Goal: Task Accomplishment & Management: Complete application form

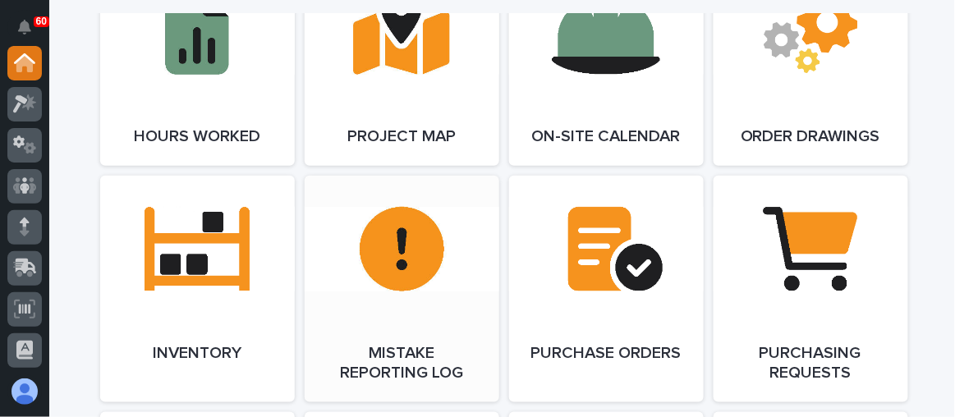
scroll to position [1751, 0]
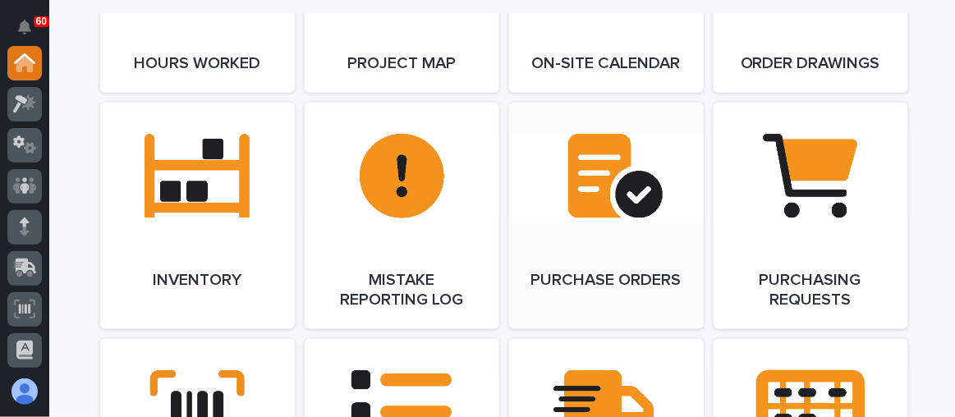
click at [590, 194] on link "Open Link" at bounding box center [606, 216] width 195 height 227
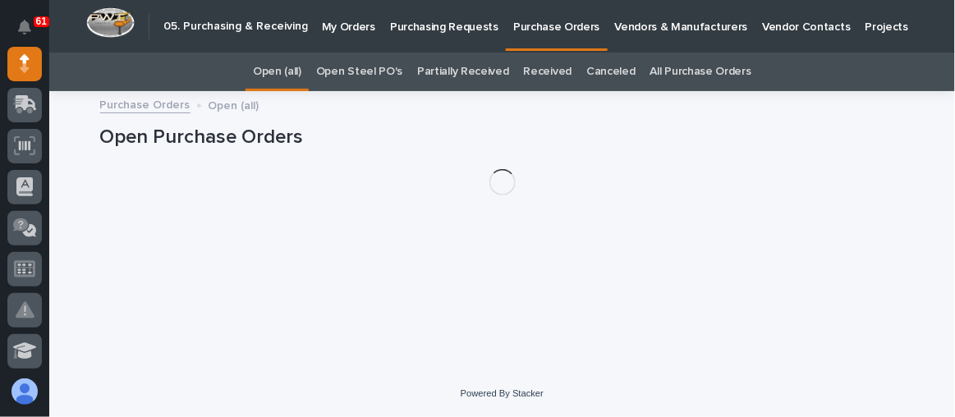
click at [443, 37] on link "Purchasing Requests" at bounding box center [444, 25] width 123 height 51
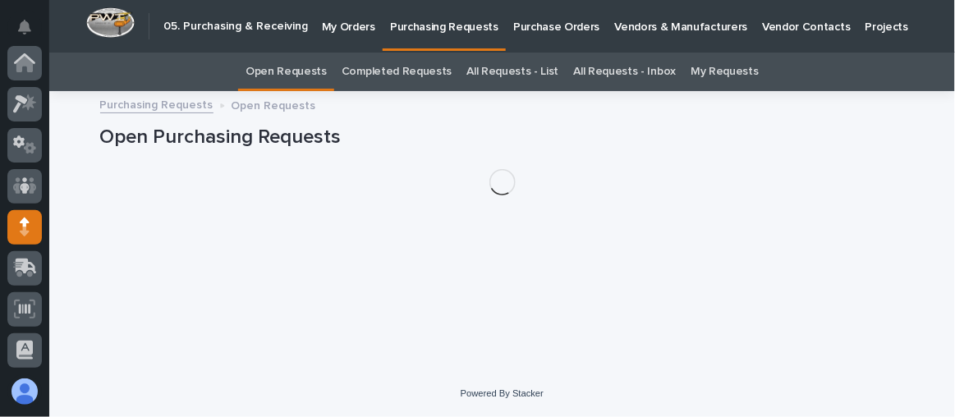
scroll to position [163, 0]
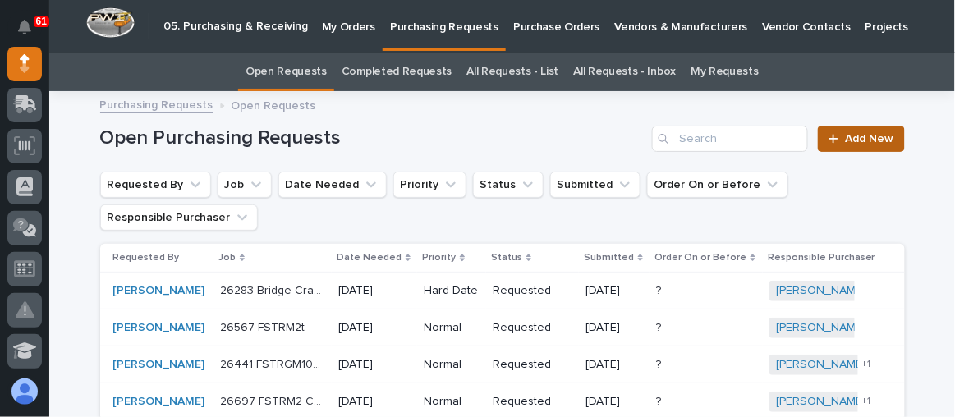
click at [854, 142] on span "Add New" at bounding box center [870, 138] width 48 height 11
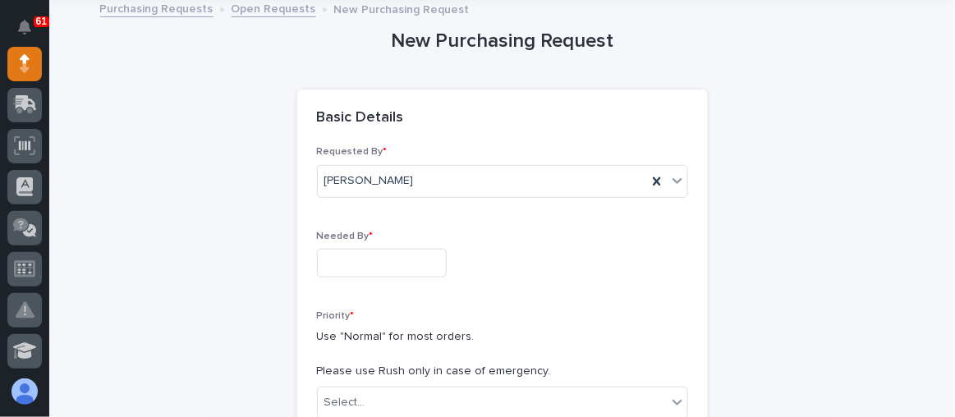
scroll to position [126, 0]
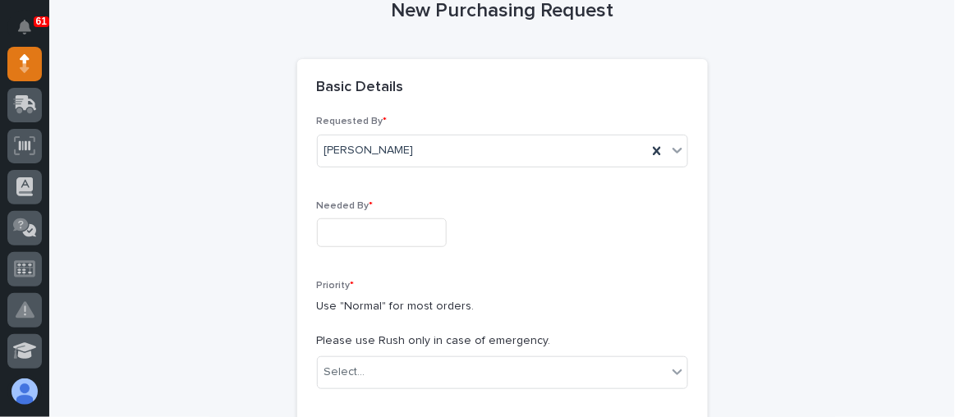
click at [367, 226] on input "text" at bounding box center [382, 232] width 130 height 29
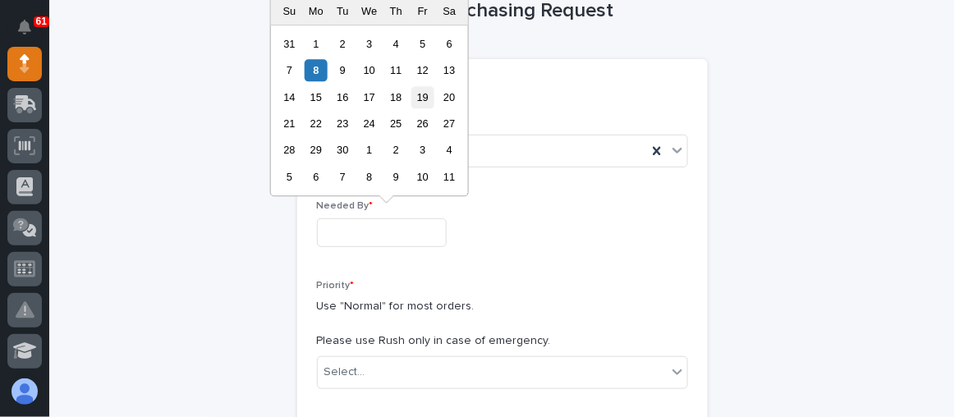
click at [421, 93] on div "19" at bounding box center [422, 97] width 22 height 22
type input "**********"
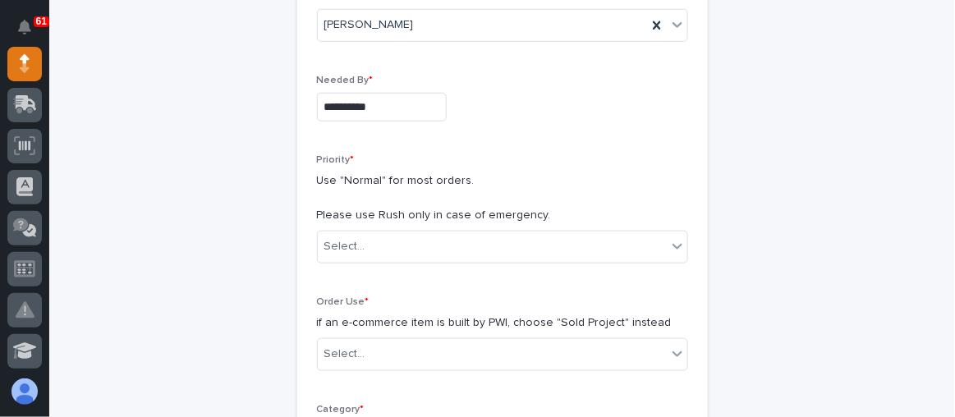
scroll to position [276, 0]
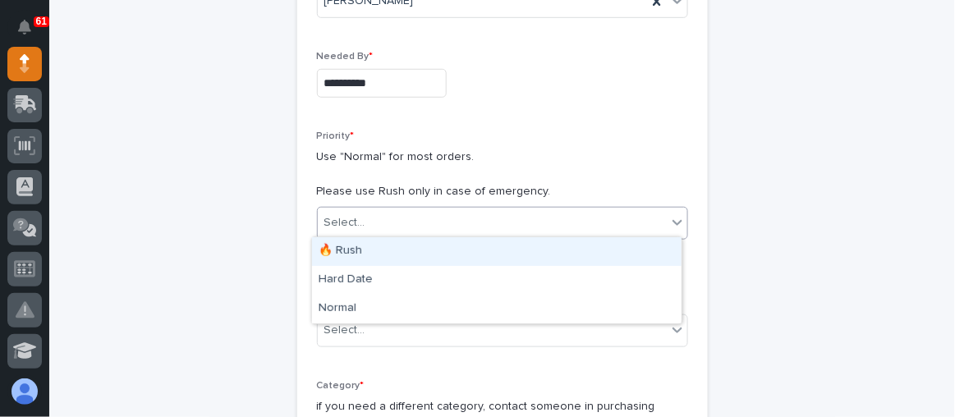
click at [364, 223] on div "Select..." at bounding box center [492, 222] width 349 height 27
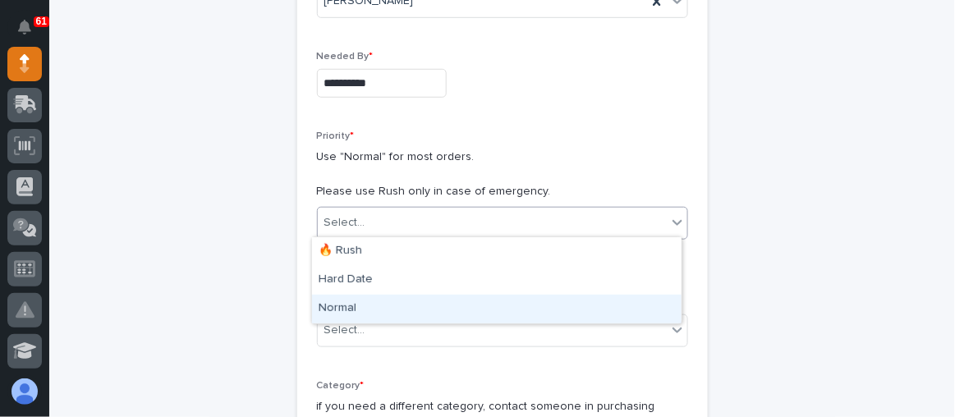
click at [366, 307] on div "Normal" at bounding box center [496, 309] width 369 height 29
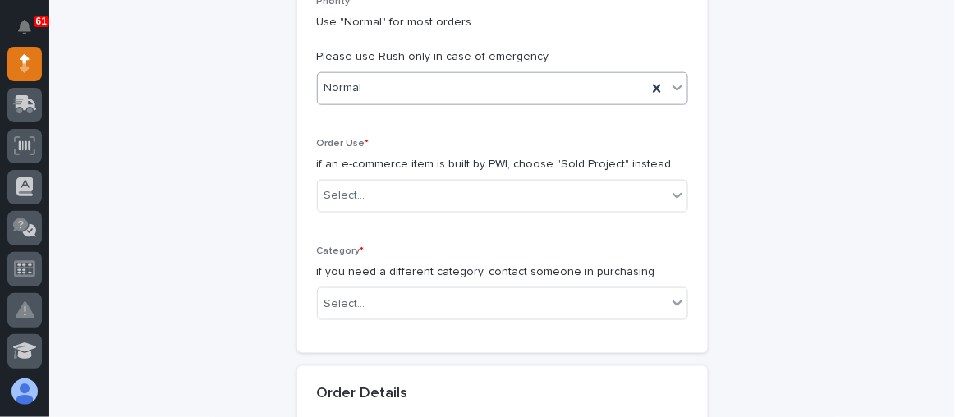
scroll to position [425, 0]
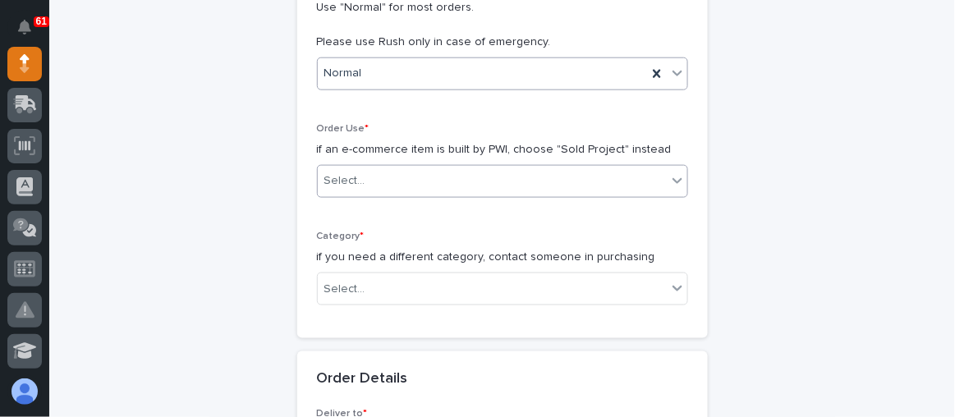
click at [441, 168] on div "Select..." at bounding box center [492, 180] width 349 height 27
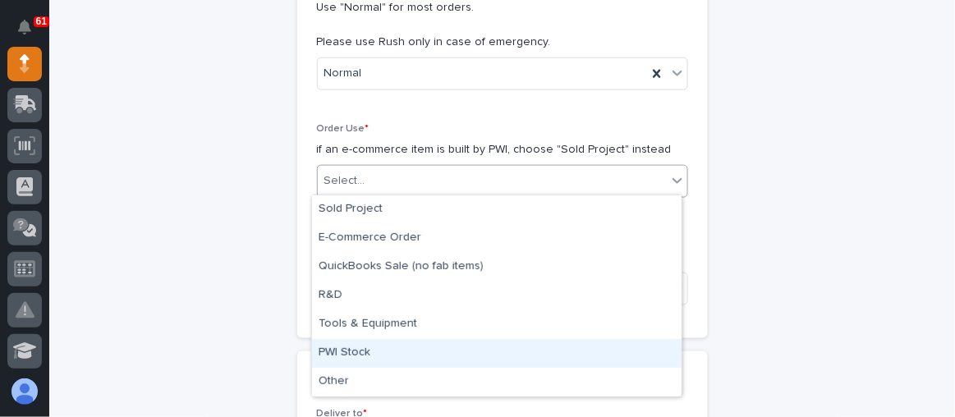
click at [405, 351] on div "PWI Stock" at bounding box center [496, 353] width 369 height 29
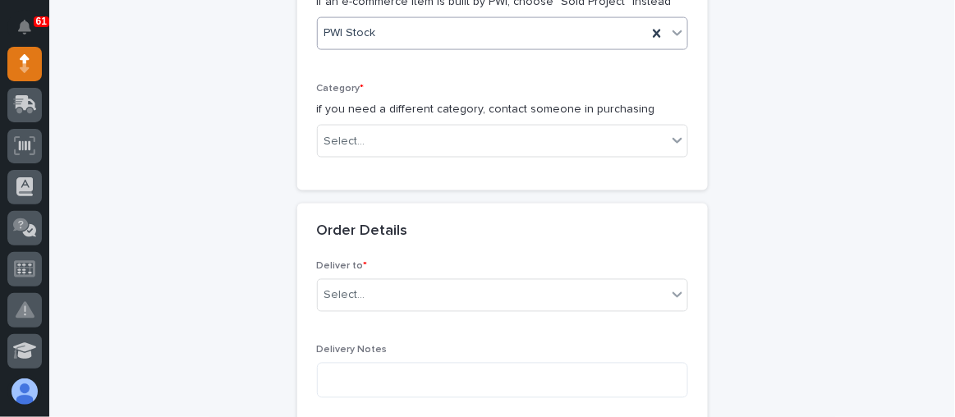
scroll to position [574, 0]
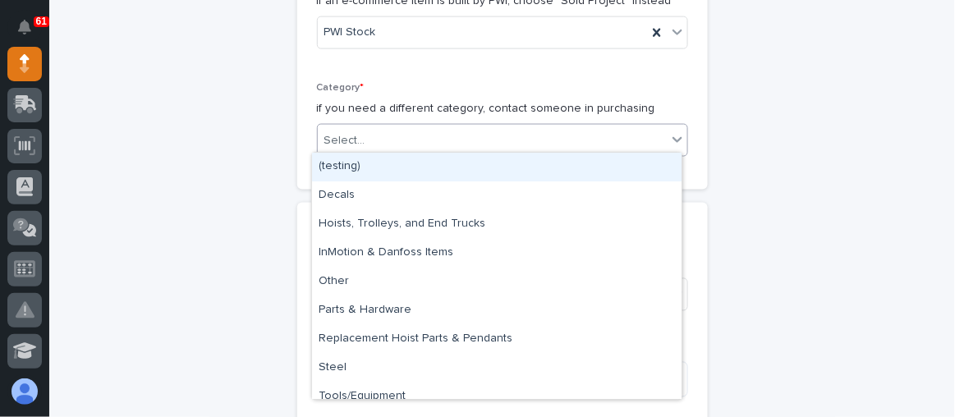
click at [479, 145] on div "Select..." at bounding box center [492, 140] width 349 height 27
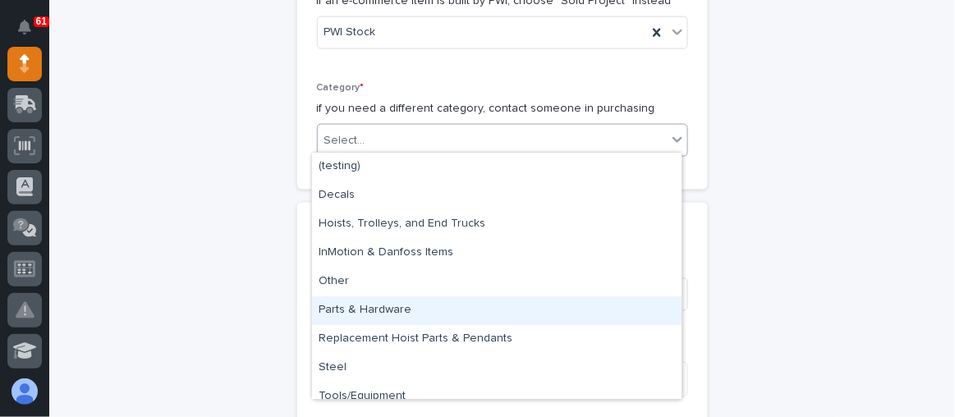
click at [418, 311] on div "Parts & Hardware" at bounding box center [496, 310] width 369 height 29
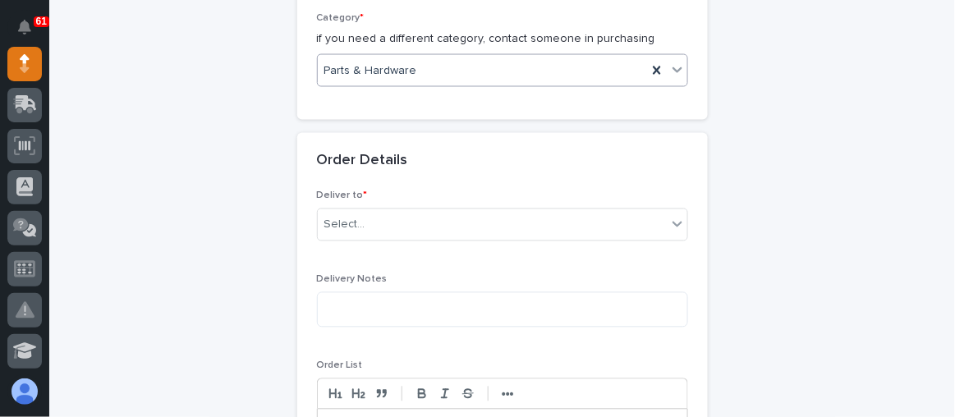
scroll to position [723, 0]
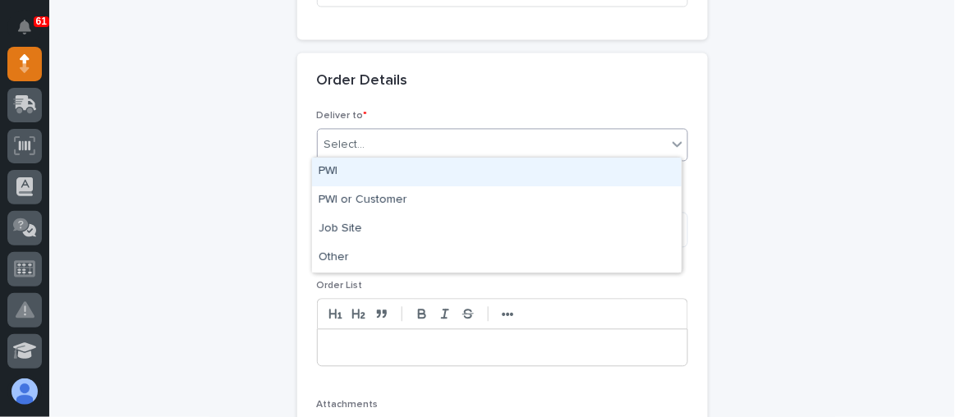
click at [398, 134] on div "Select..." at bounding box center [492, 145] width 349 height 27
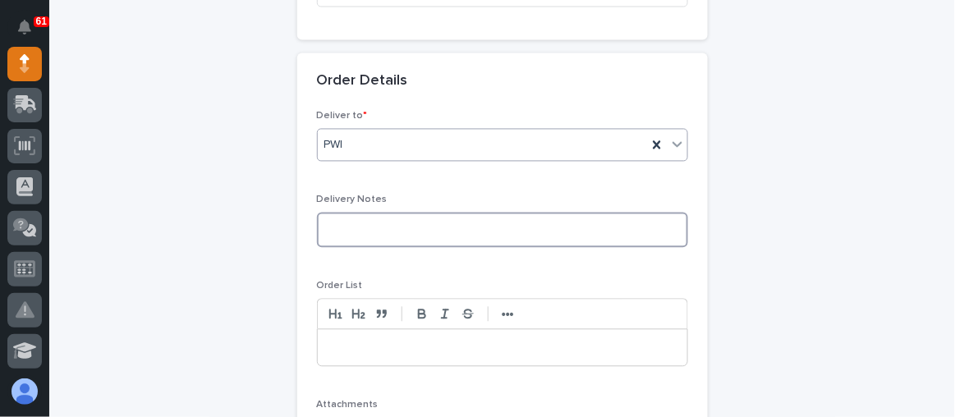
click at [361, 232] on textarea at bounding box center [502, 230] width 371 height 34
type textarea "**********"
click at [347, 340] on p at bounding box center [502, 348] width 345 height 16
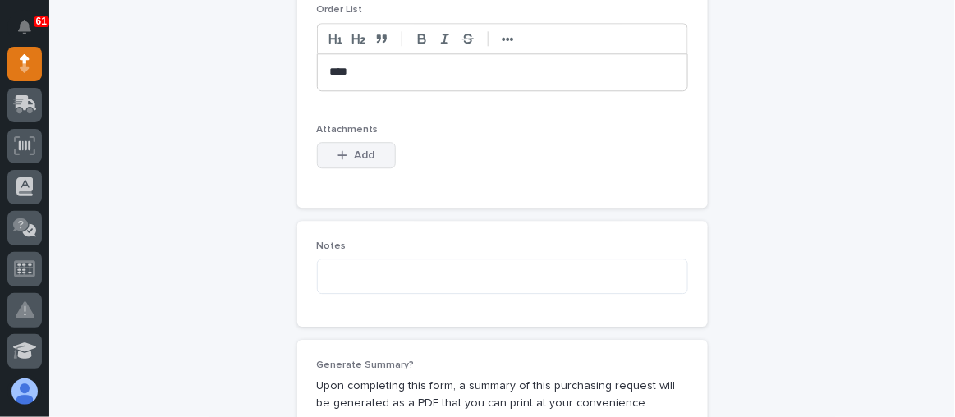
scroll to position [1022, 0]
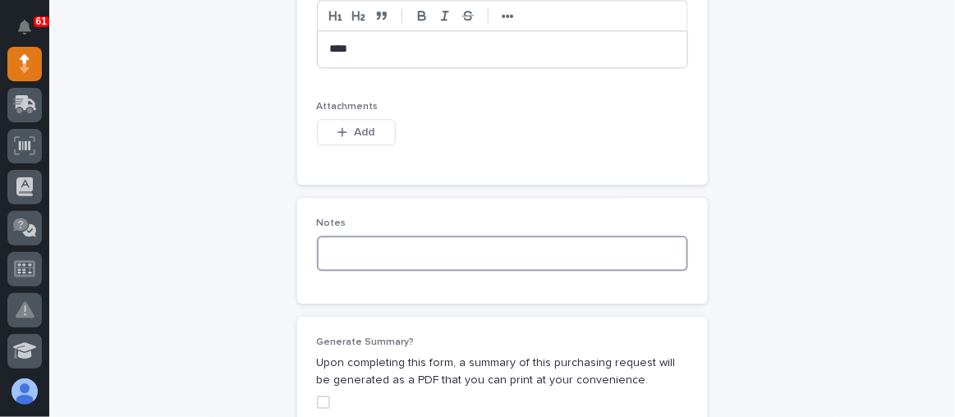
click at [330, 243] on textarea at bounding box center [502, 253] width 371 height 34
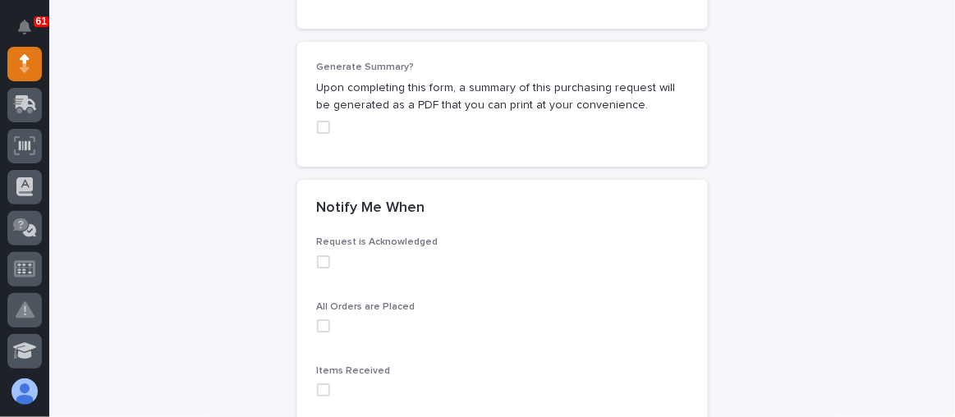
scroll to position [1321, 0]
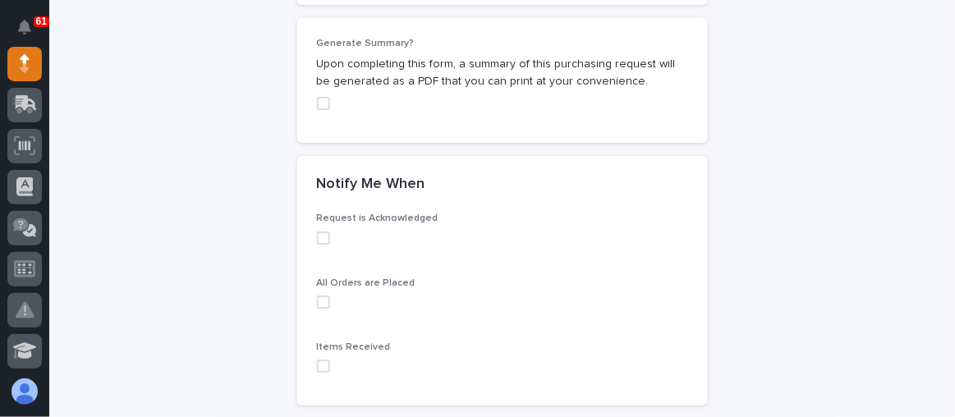
click at [319, 232] on span at bounding box center [323, 238] width 13 height 13
type textarea "**********"
click at [318, 301] on span at bounding box center [323, 302] width 13 height 13
click at [318, 363] on span at bounding box center [323, 366] width 13 height 13
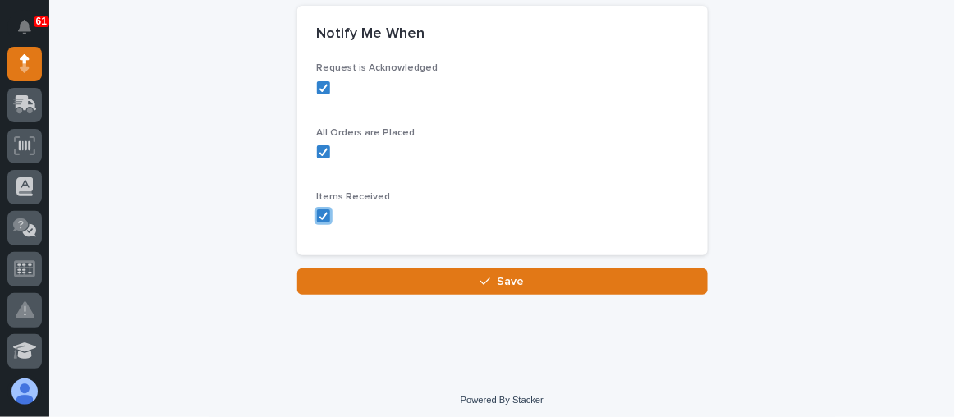
scroll to position [1472, 0]
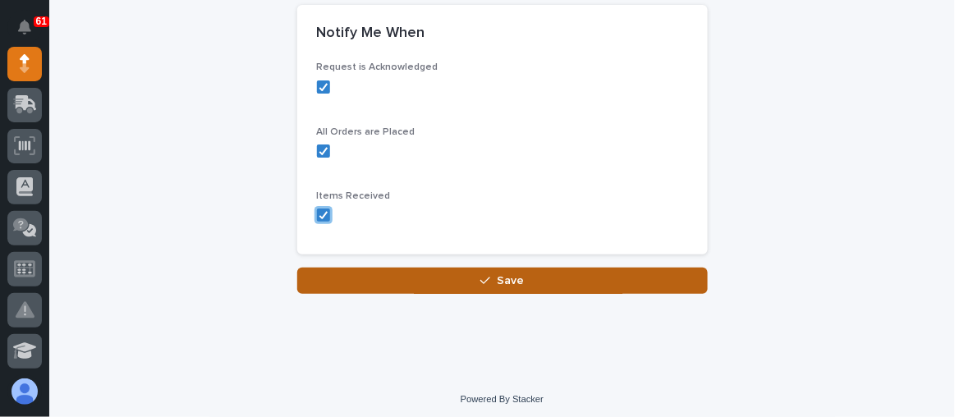
click at [466, 268] on button "Save" at bounding box center [502, 281] width 411 height 26
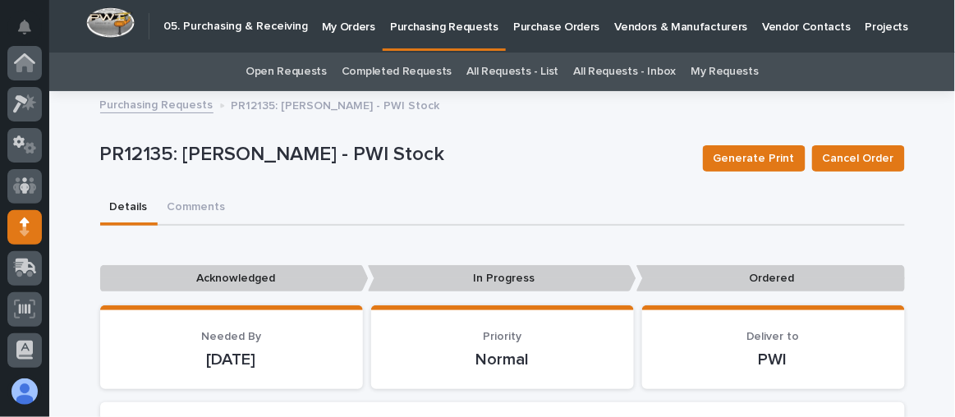
scroll to position [163, 0]
